Goal: Task Accomplishment & Management: Use online tool/utility

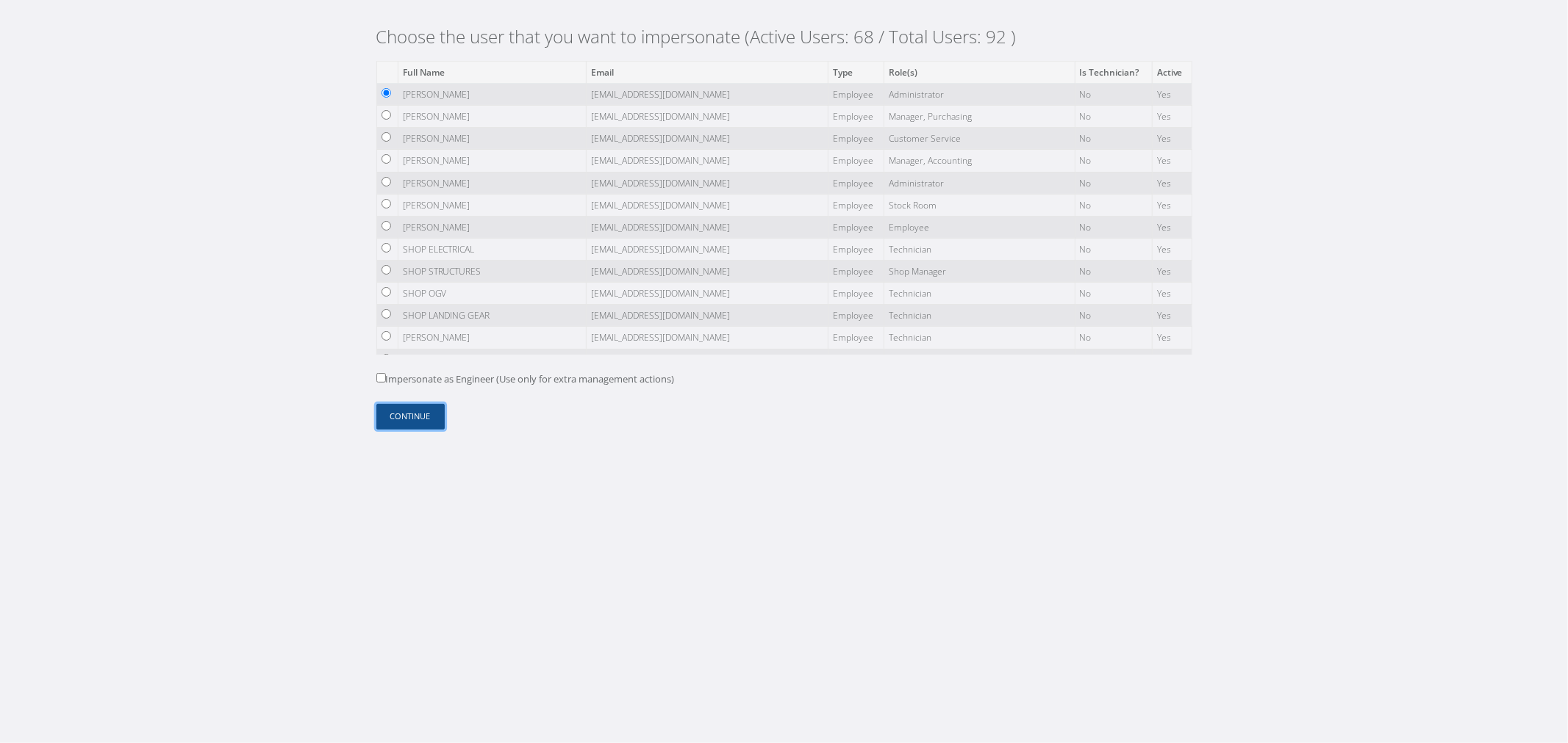
click at [414, 417] on button "Continue" at bounding box center [410, 417] width 68 height 26
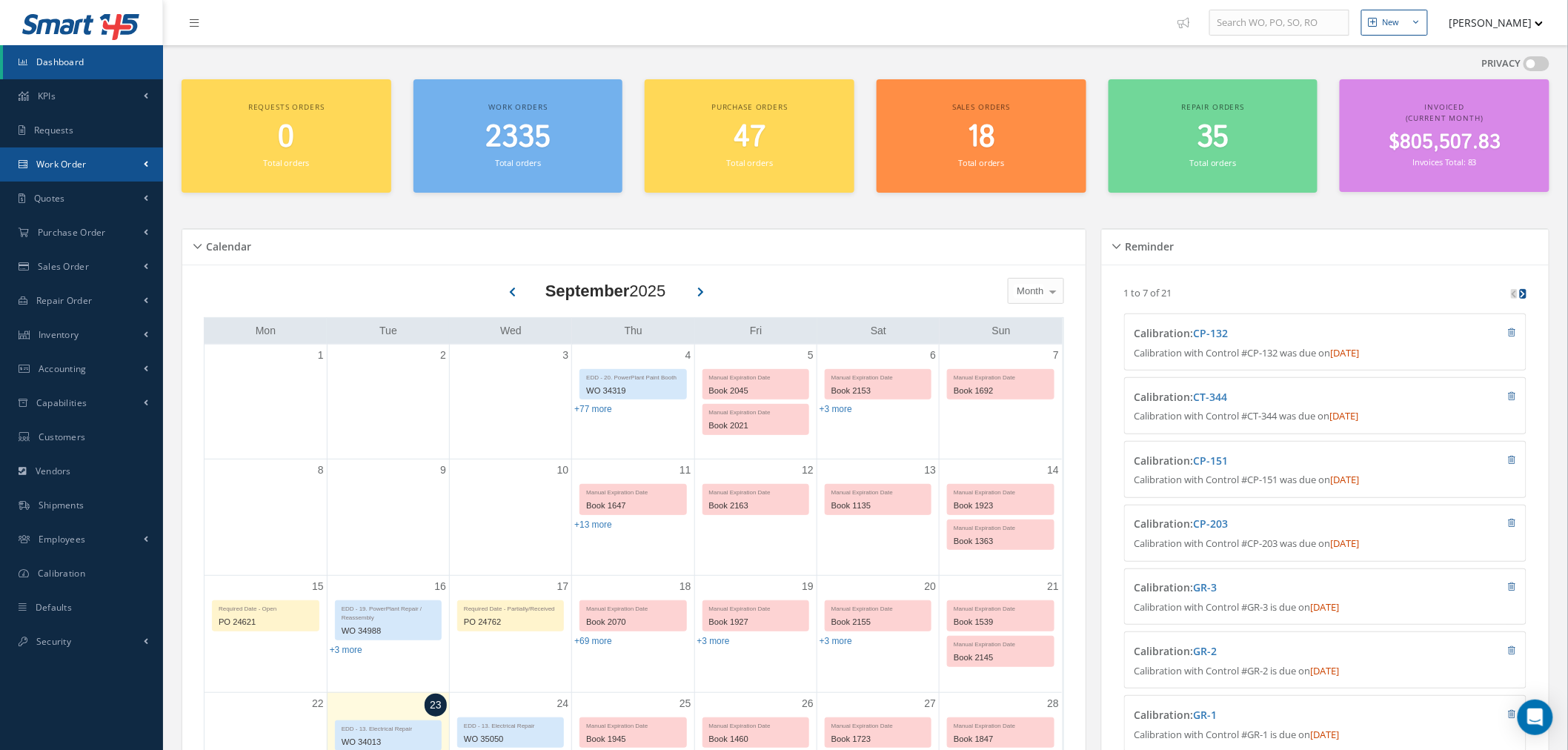
click at [100, 170] on link "Work Order" at bounding box center [81, 164] width 163 height 34
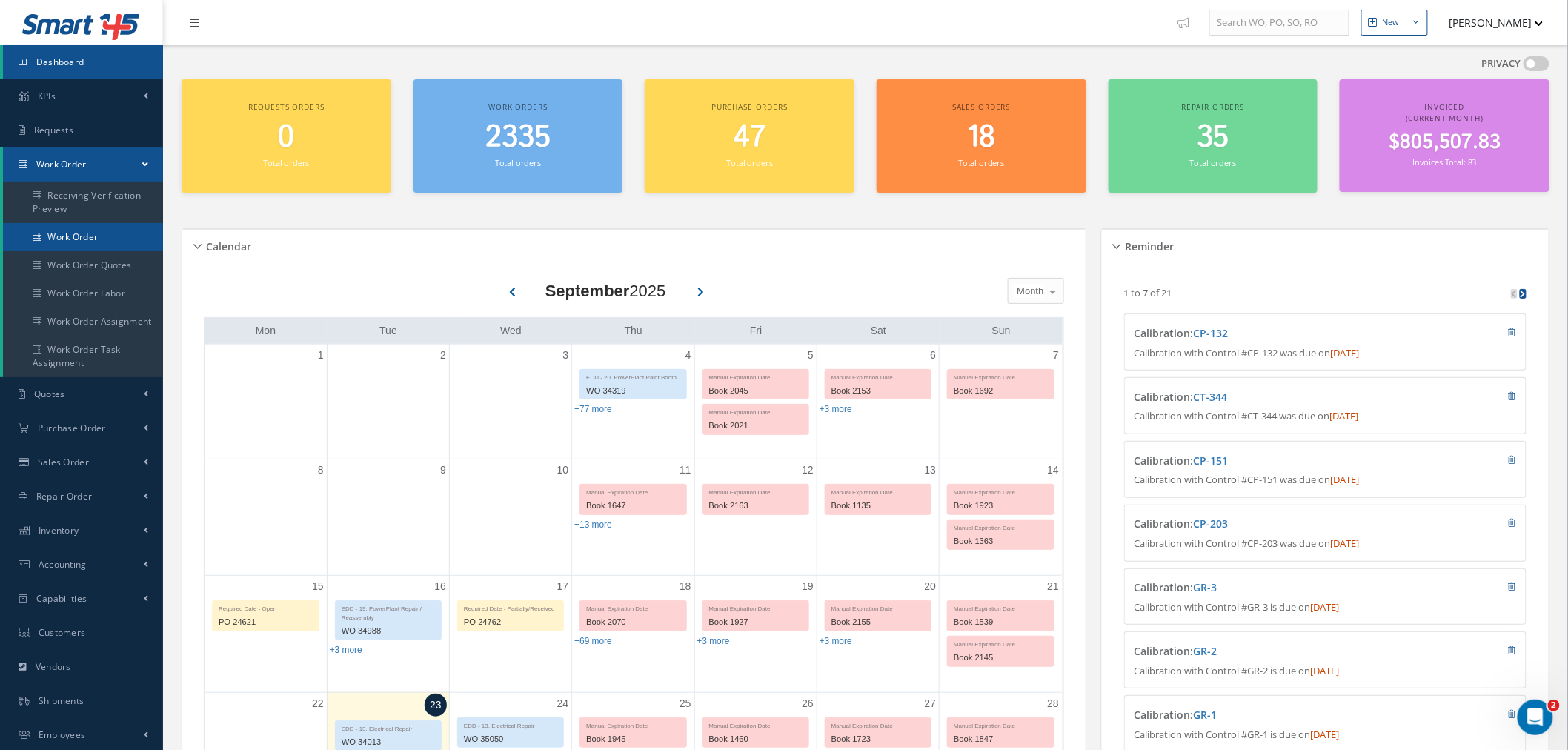
click at [111, 228] on link "Work Order" at bounding box center [83, 237] width 160 height 29
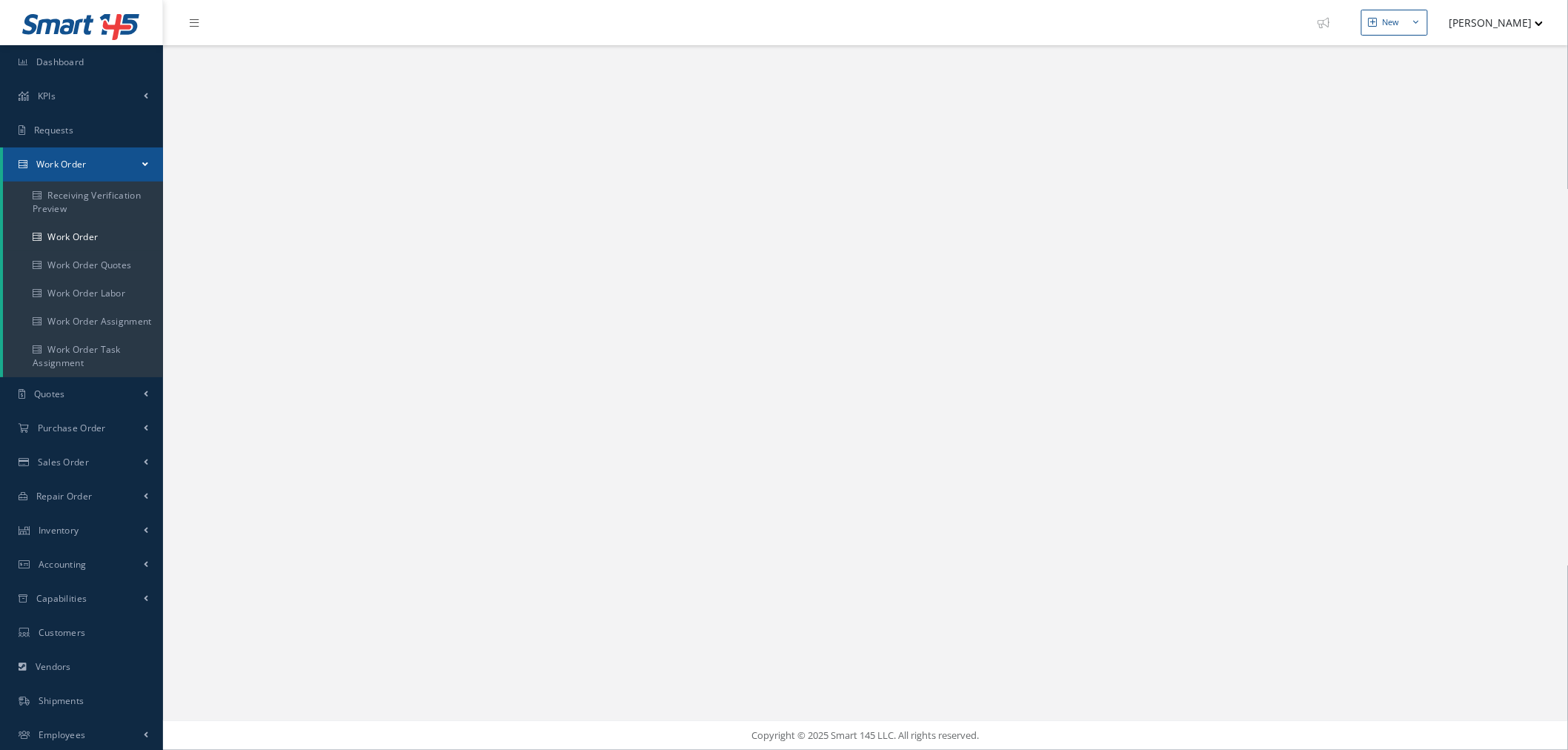
select select "25"
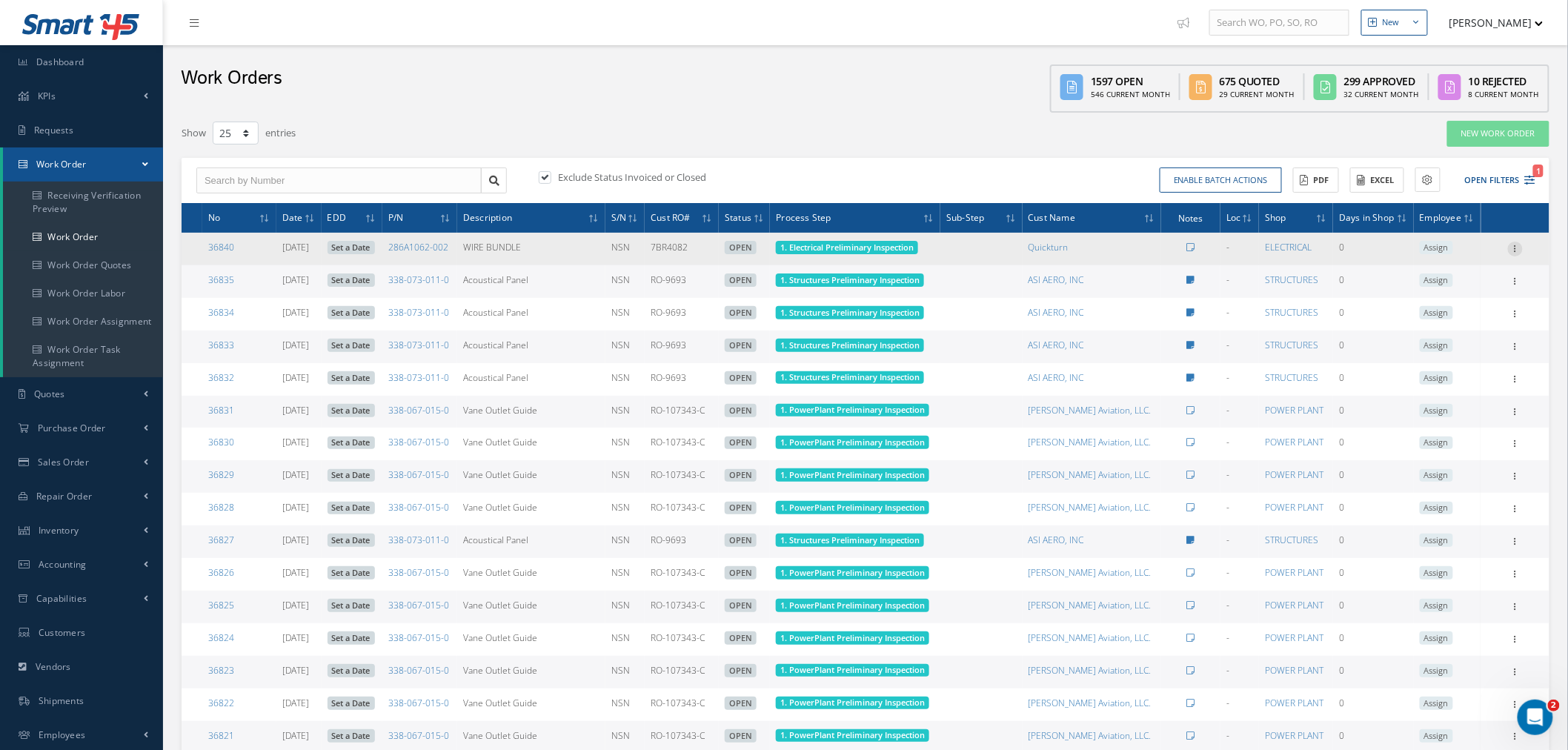
click at [1517, 247] on icon at bounding box center [1516, 248] width 15 height 12
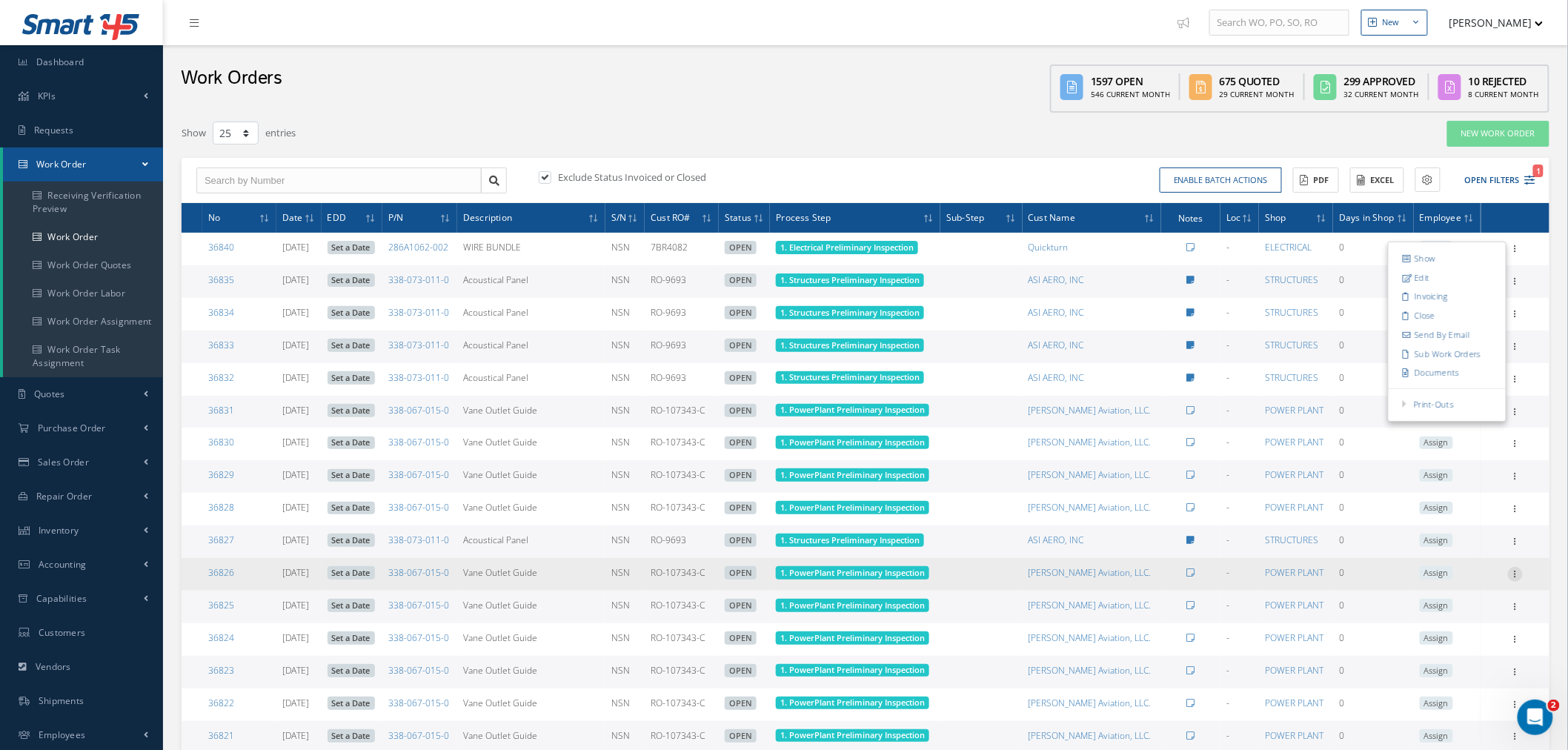
click at [1516, 568] on icon at bounding box center [1516, 572] width 15 height 12
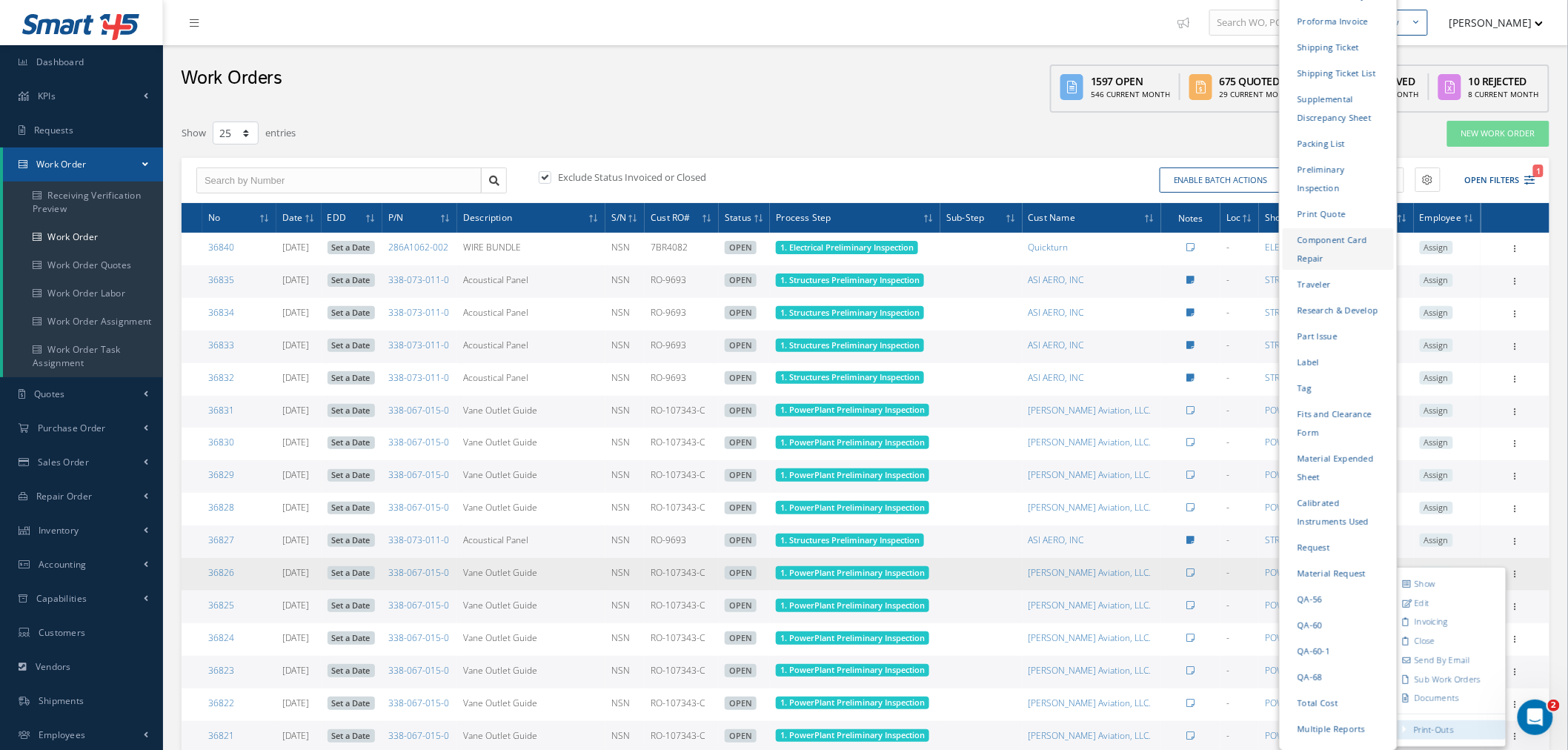
click at [1353, 228] on link "Component Card Repair" at bounding box center [1338, 248] width 111 height 41
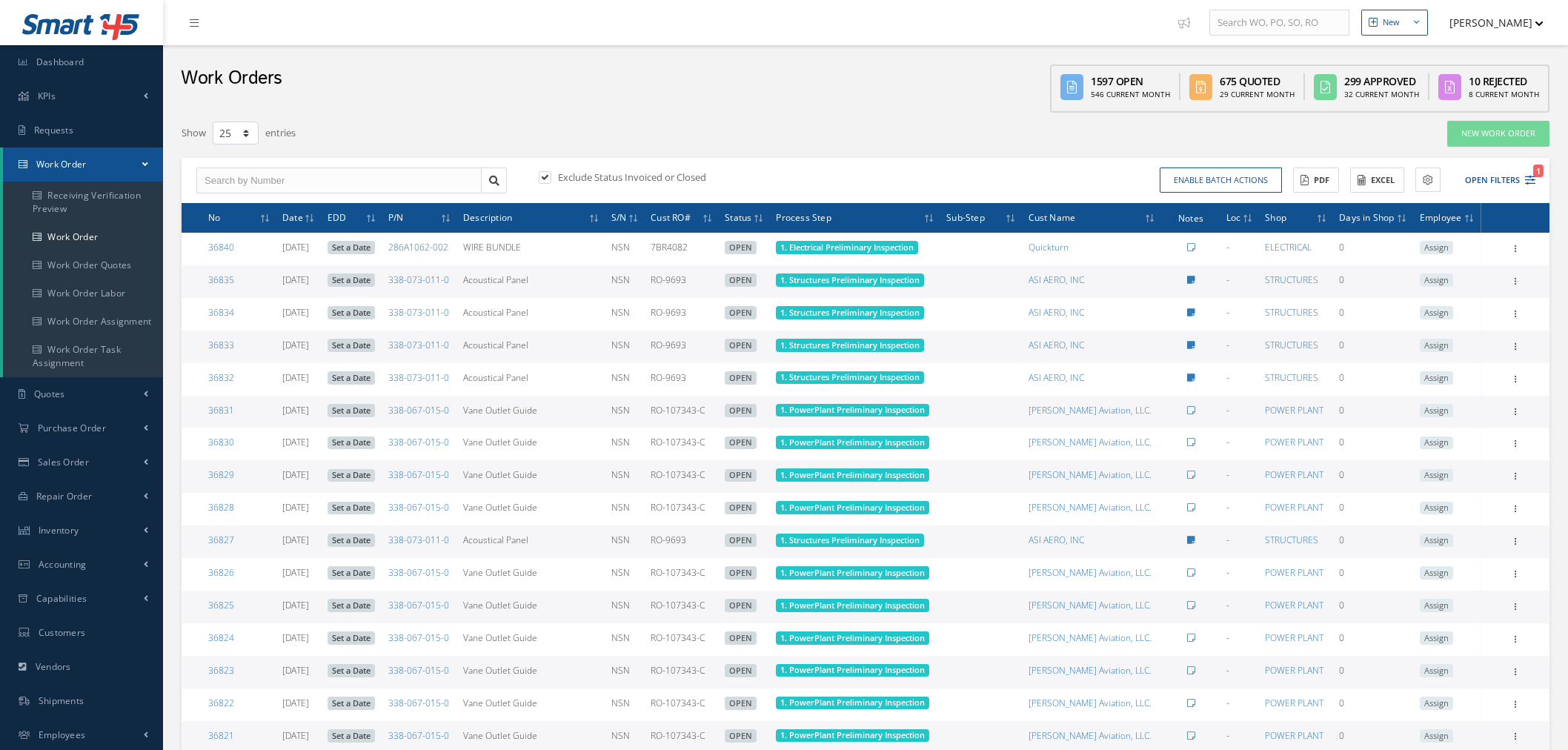
select select "25"
click at [1466, 16] on button "[PERSON_NAME]" at bounding box center [1490, 22] width 109 height 29
click at [1481, 179] on button "Open Filters 1" at bounding box center [1493, 180] width 84 height 25
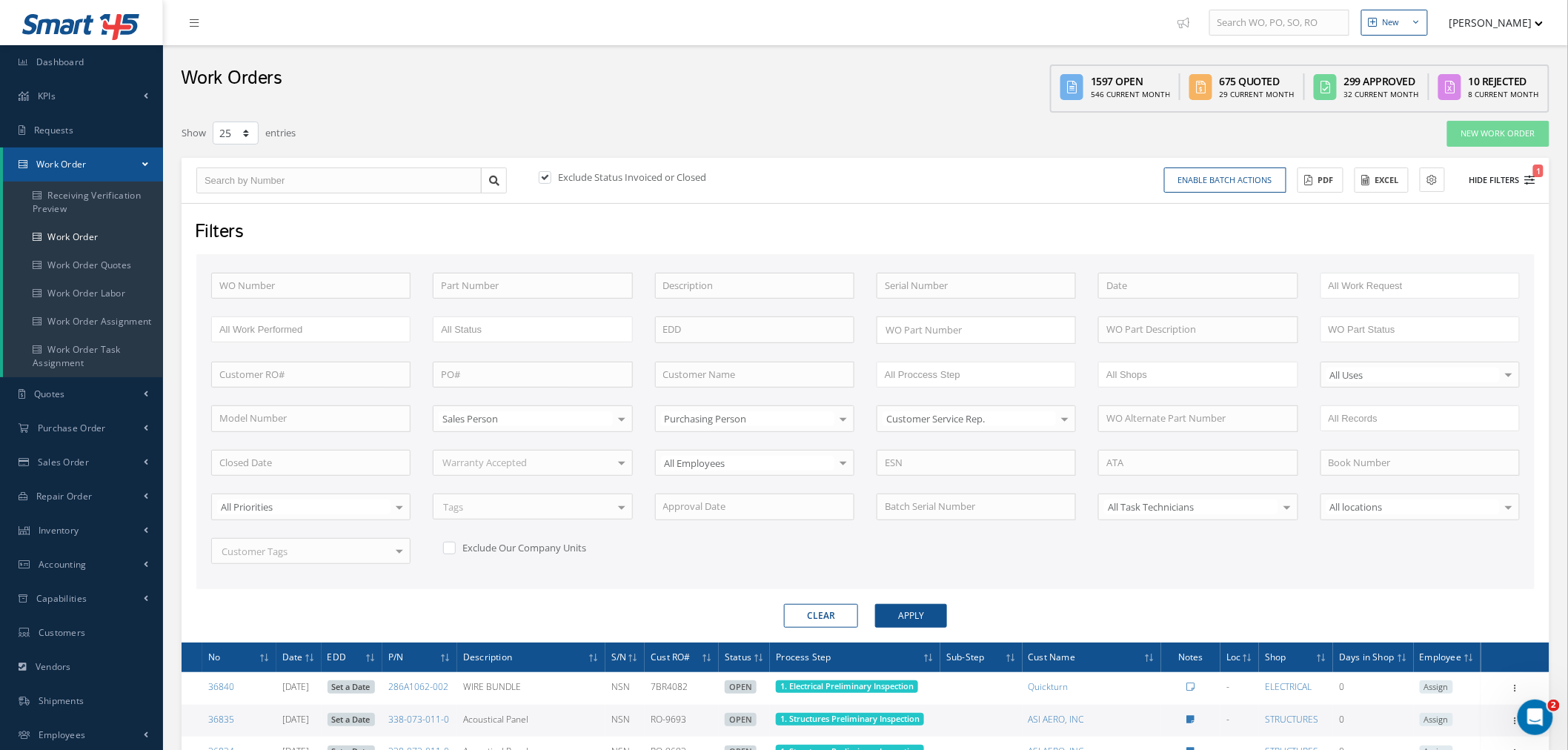
click at [1492, 185] on button "Hide Filters 1" at bounding box center [1495, 180] width 79 height 25
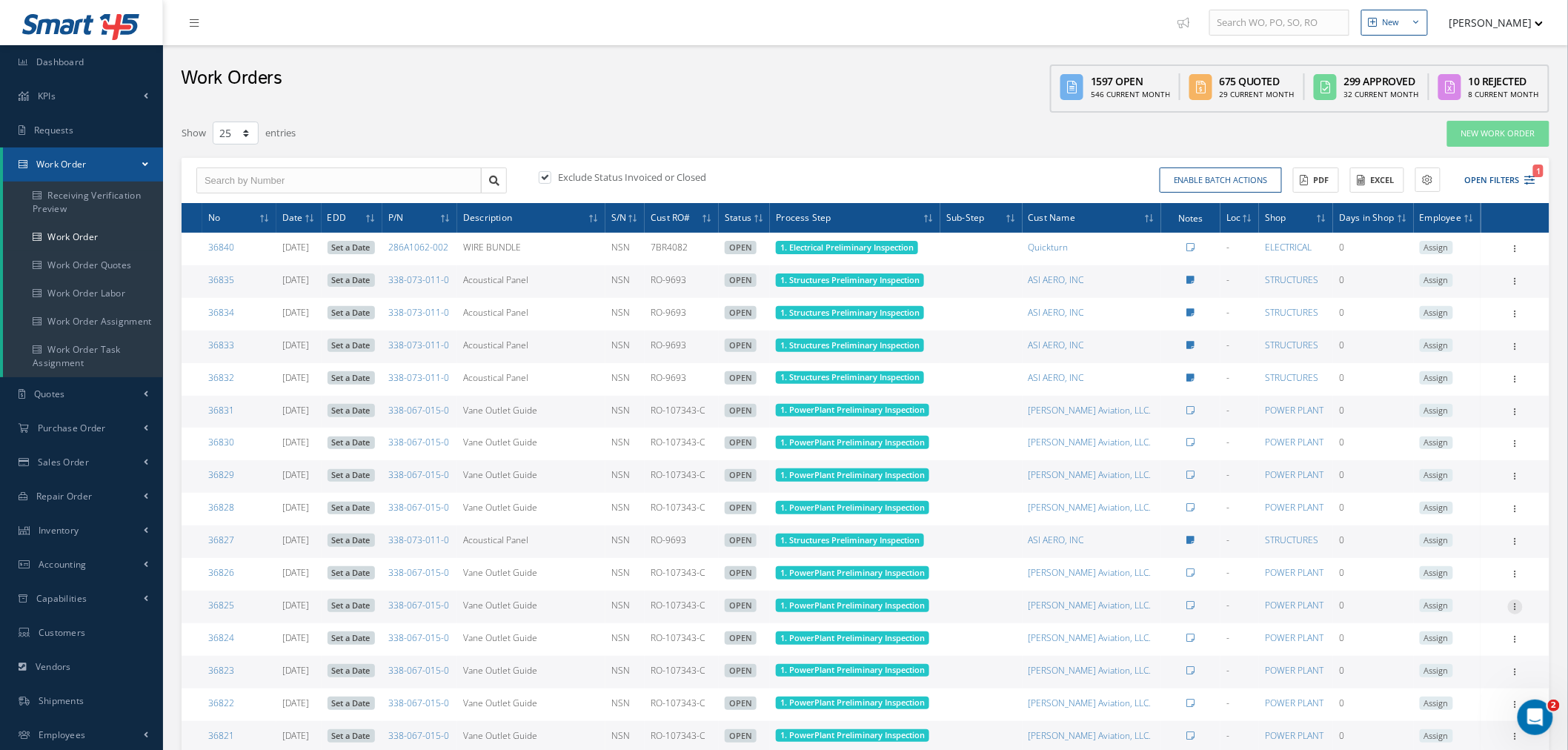
click at [1519, 602] on icon at bounding box center [1516, 606] width 15 height 12
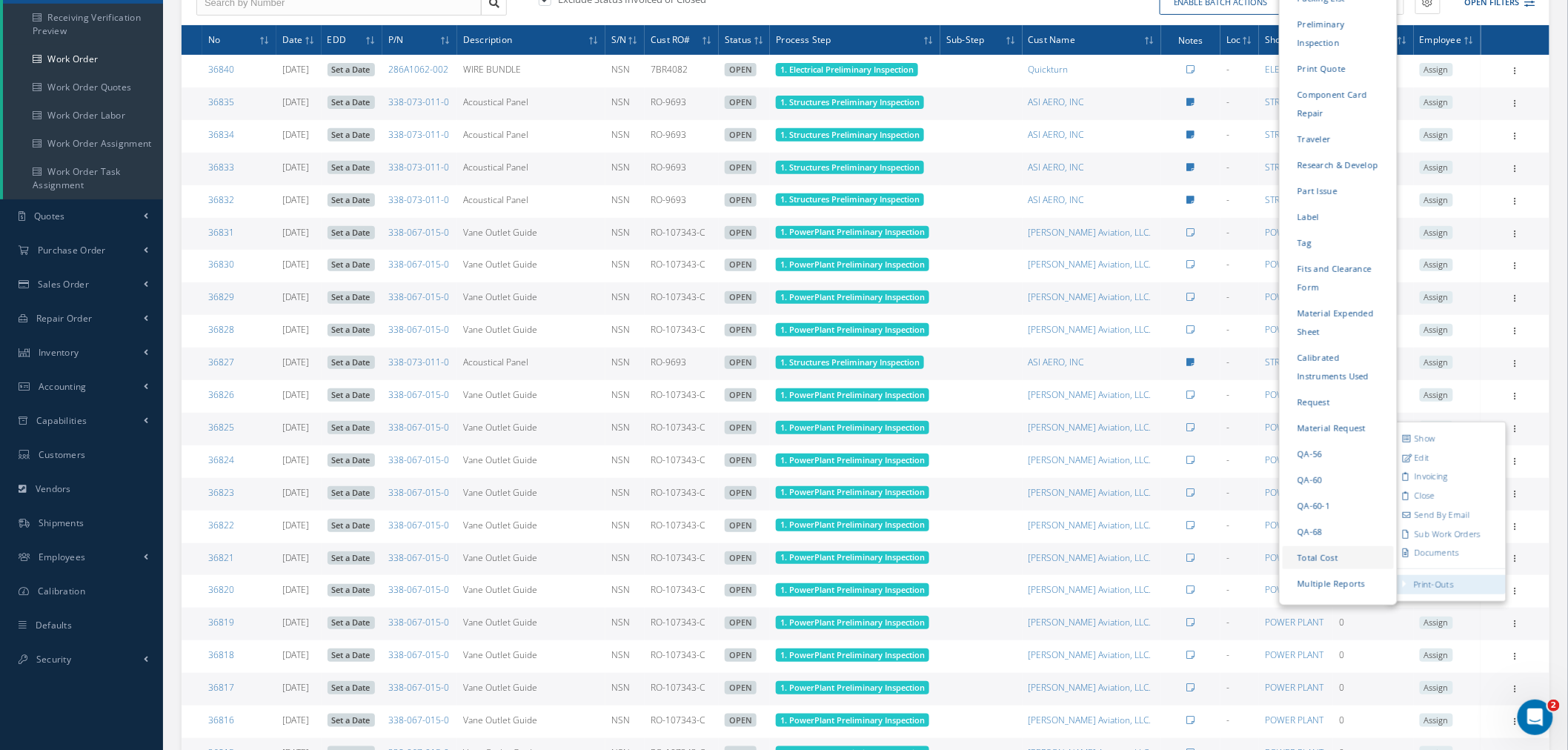
scroll to position [82, 0]
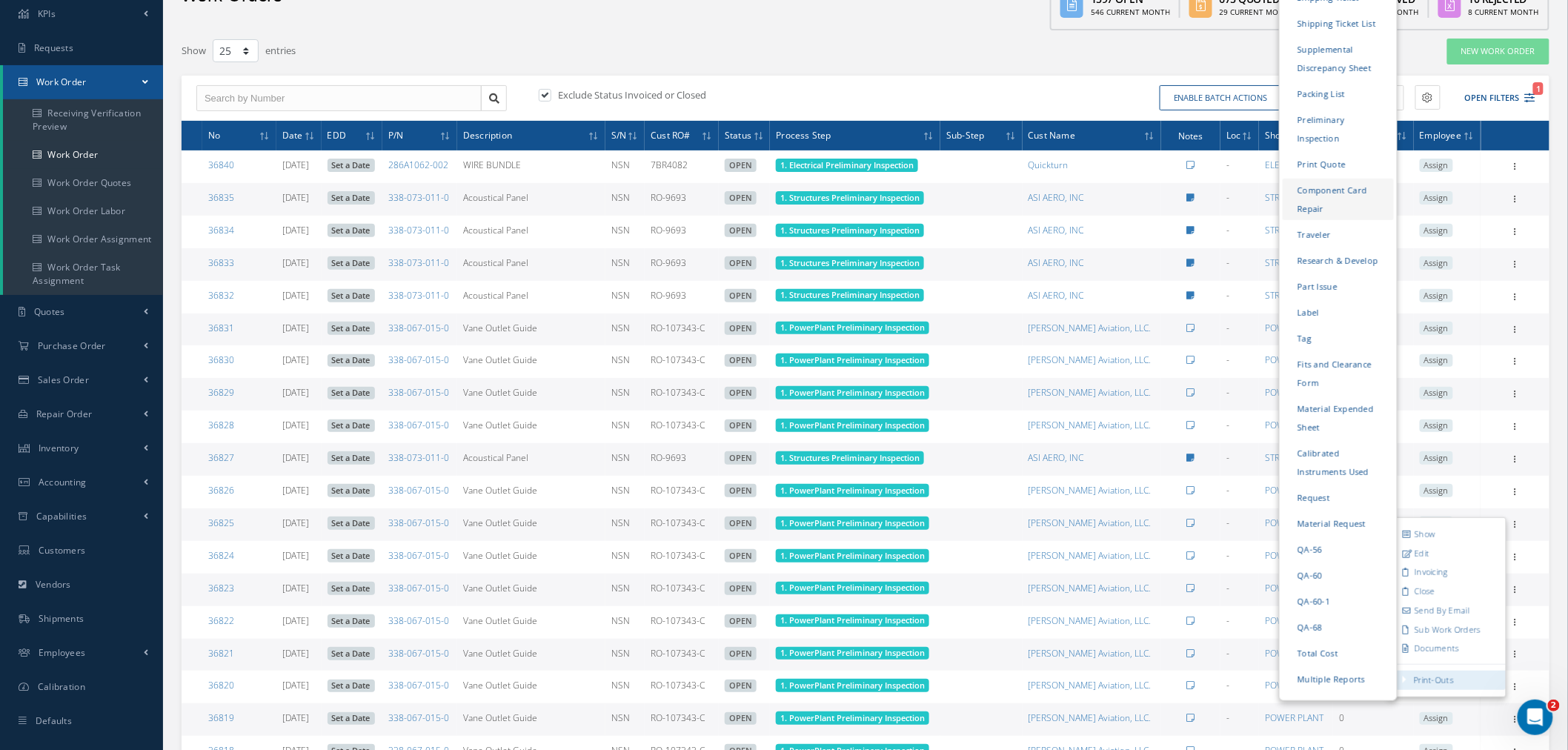
click at [1346, 179] on link "Component Card Repair" at bounding box center [1338, 199] width 111 height 41
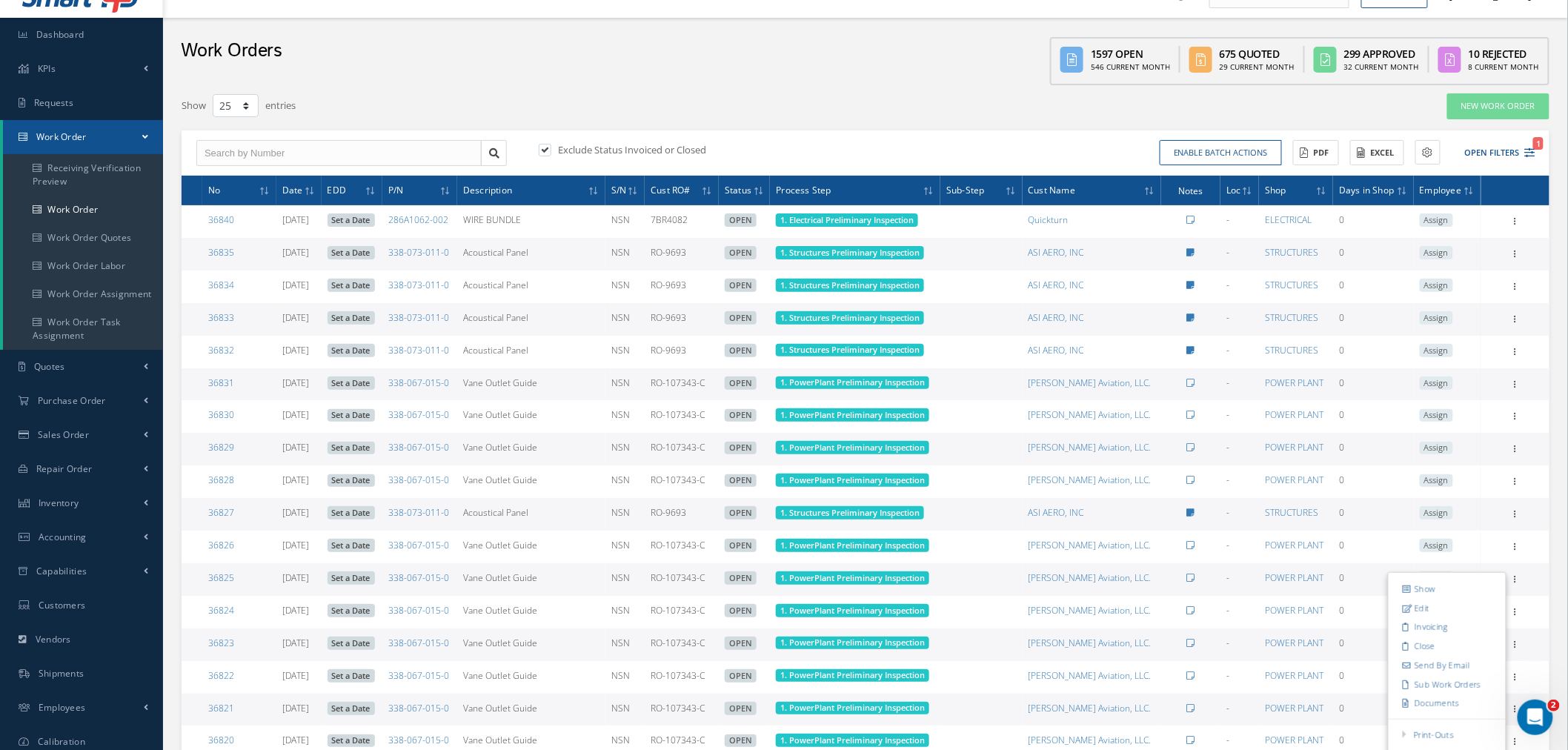
scroll to position [0, 0]
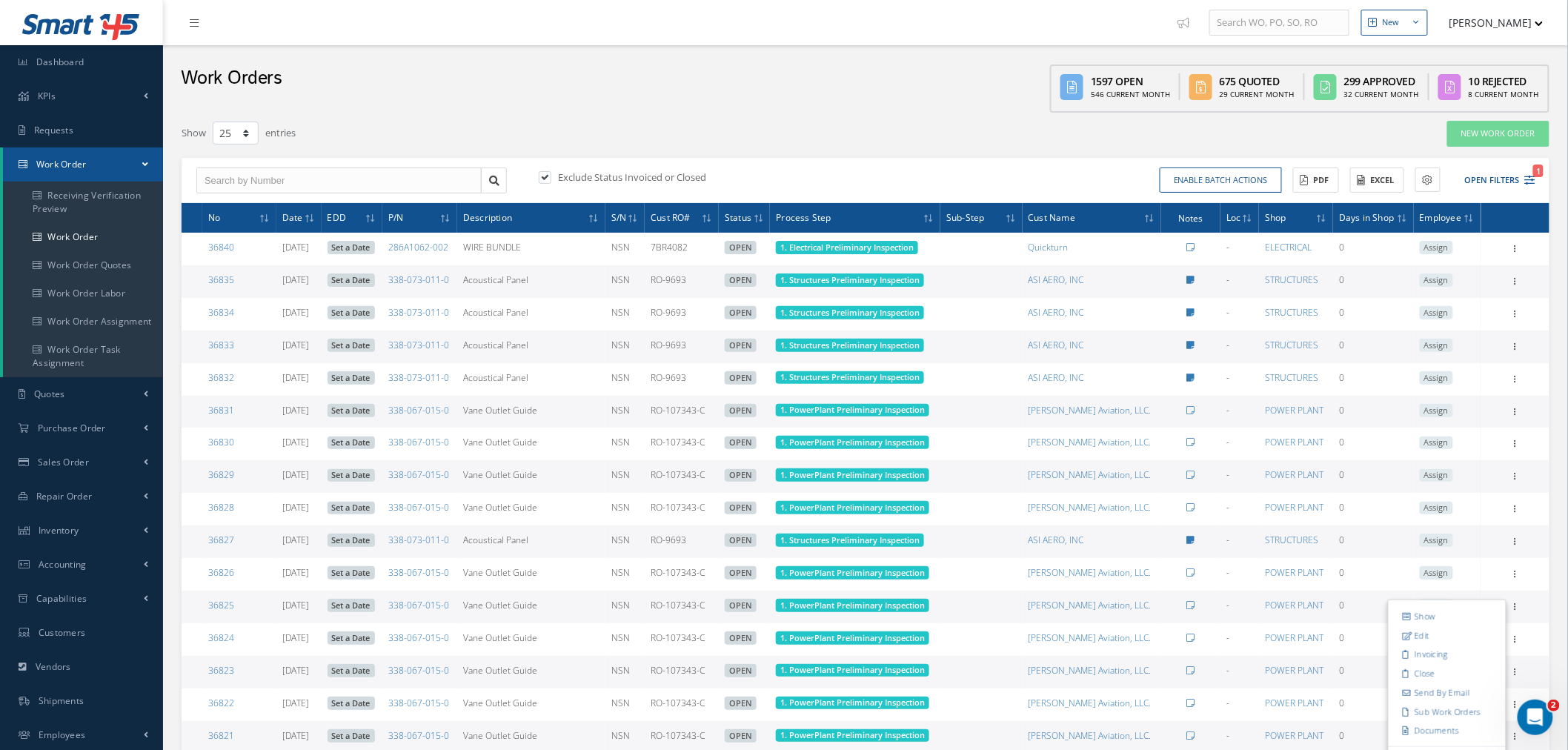
click at [1487, 29] on button "[PERSON_NAME]" at bounding box center [1490, 22] width 109 height 29
click at [1480, 144] on link "Logout" at bounding box center [1483, 150] width 119 height 25
